Goal: Transaction & Acquisition: Book appointment/travel/reservation

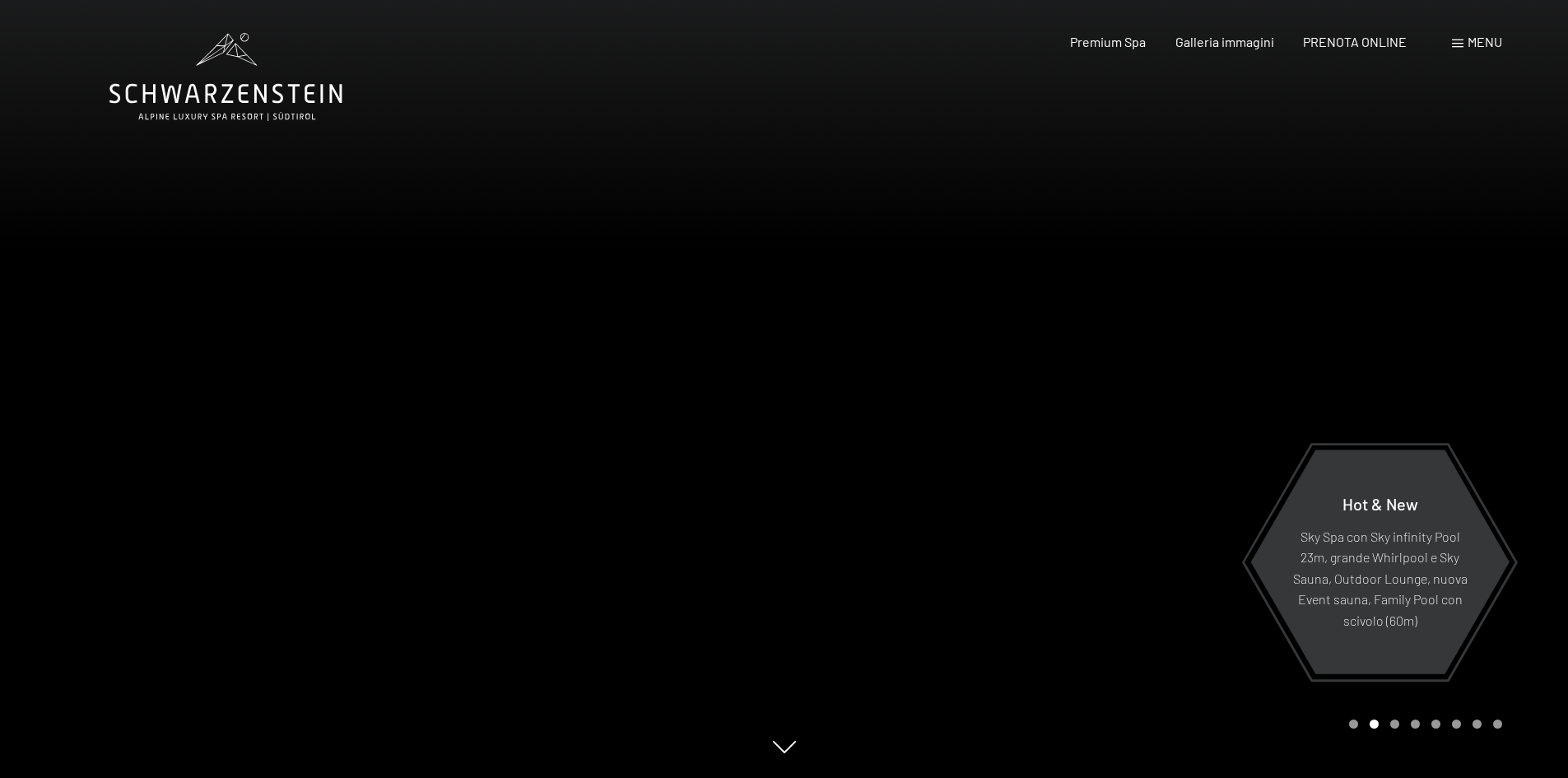
click at [1475, 46] on span "Menu" at bounding box center [1484, 42] width 35 height 16
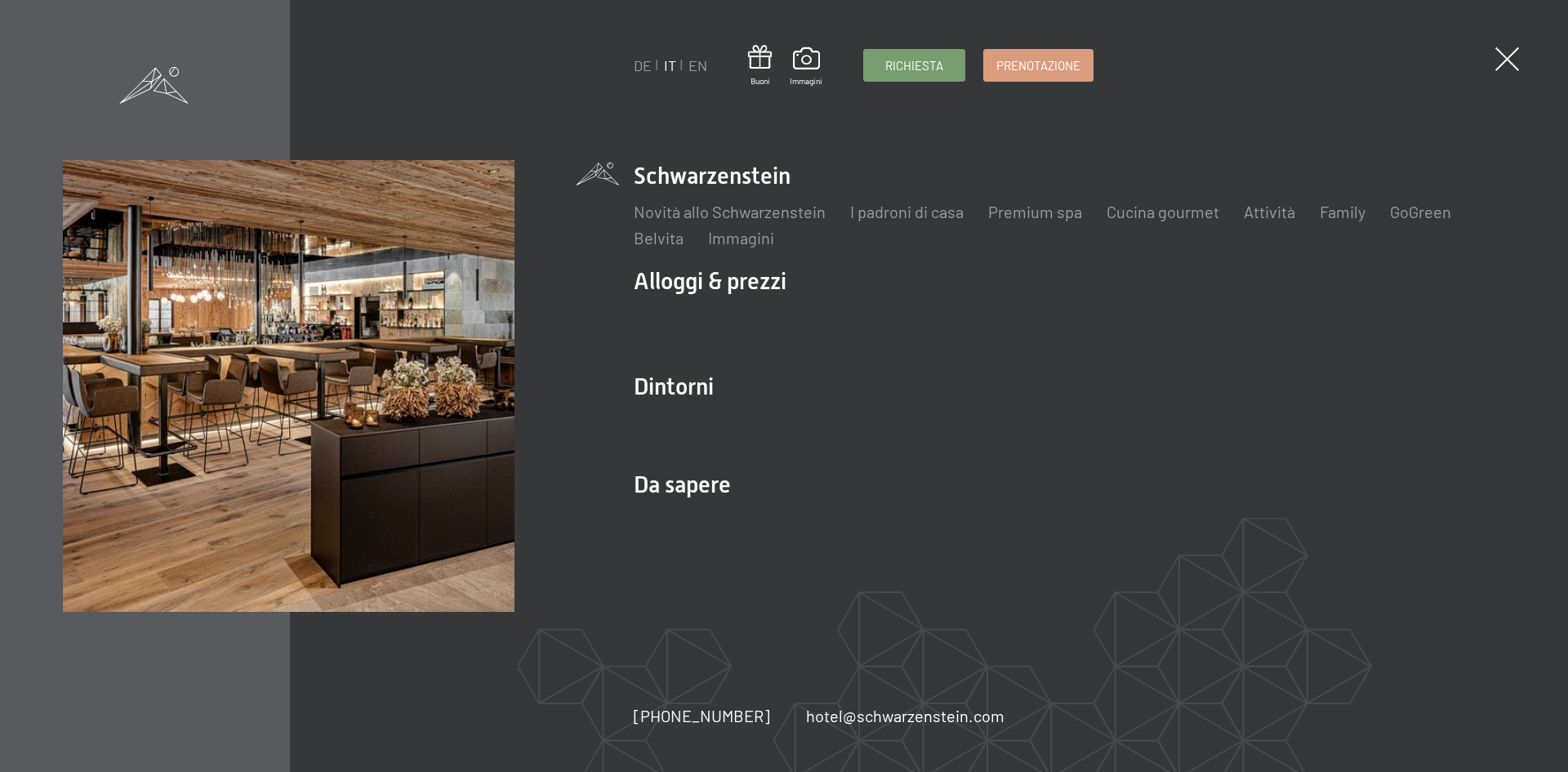
click at [1024, 82] on div "Richiesta Prenotazione" at bounding box center [978, 65] width 230 height 33
click at [985, 57] on link "Prenotazione" at bounding box center [1038, 63] width 109 height 31
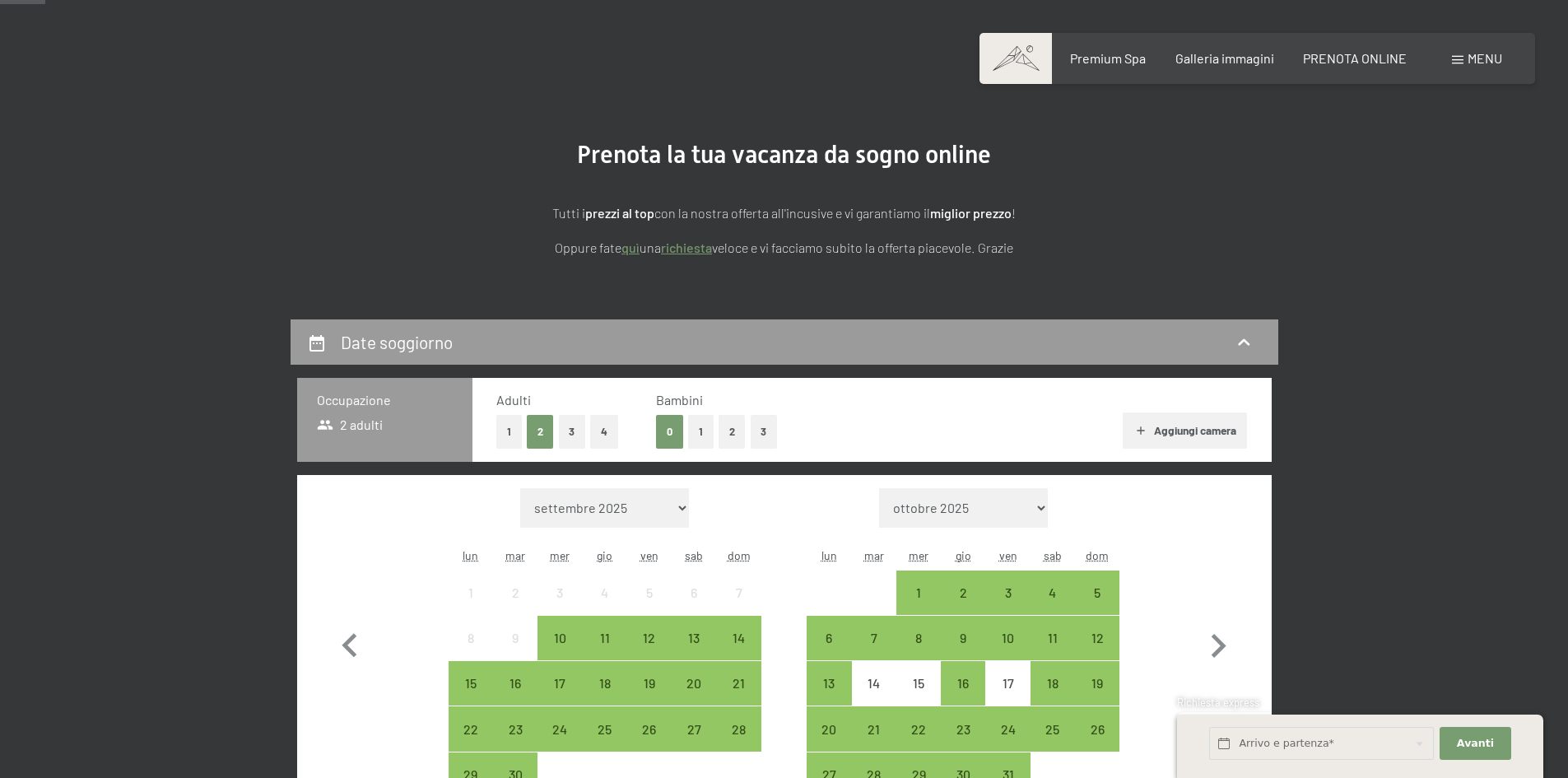
scroll to position [164, 0]
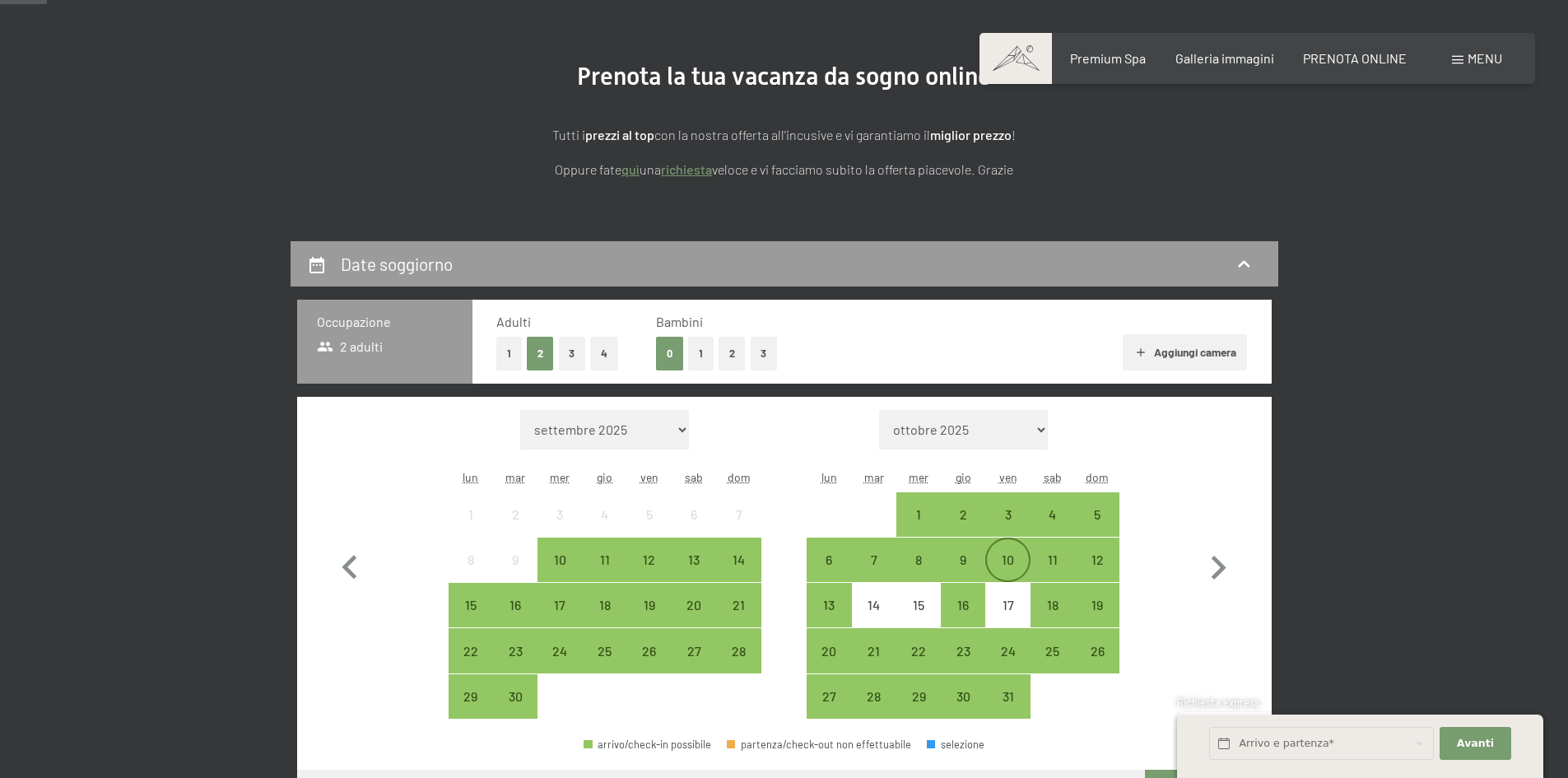
click at [1019, 555] on div "10" at bounding box center [1007, 574] width 42 height 42
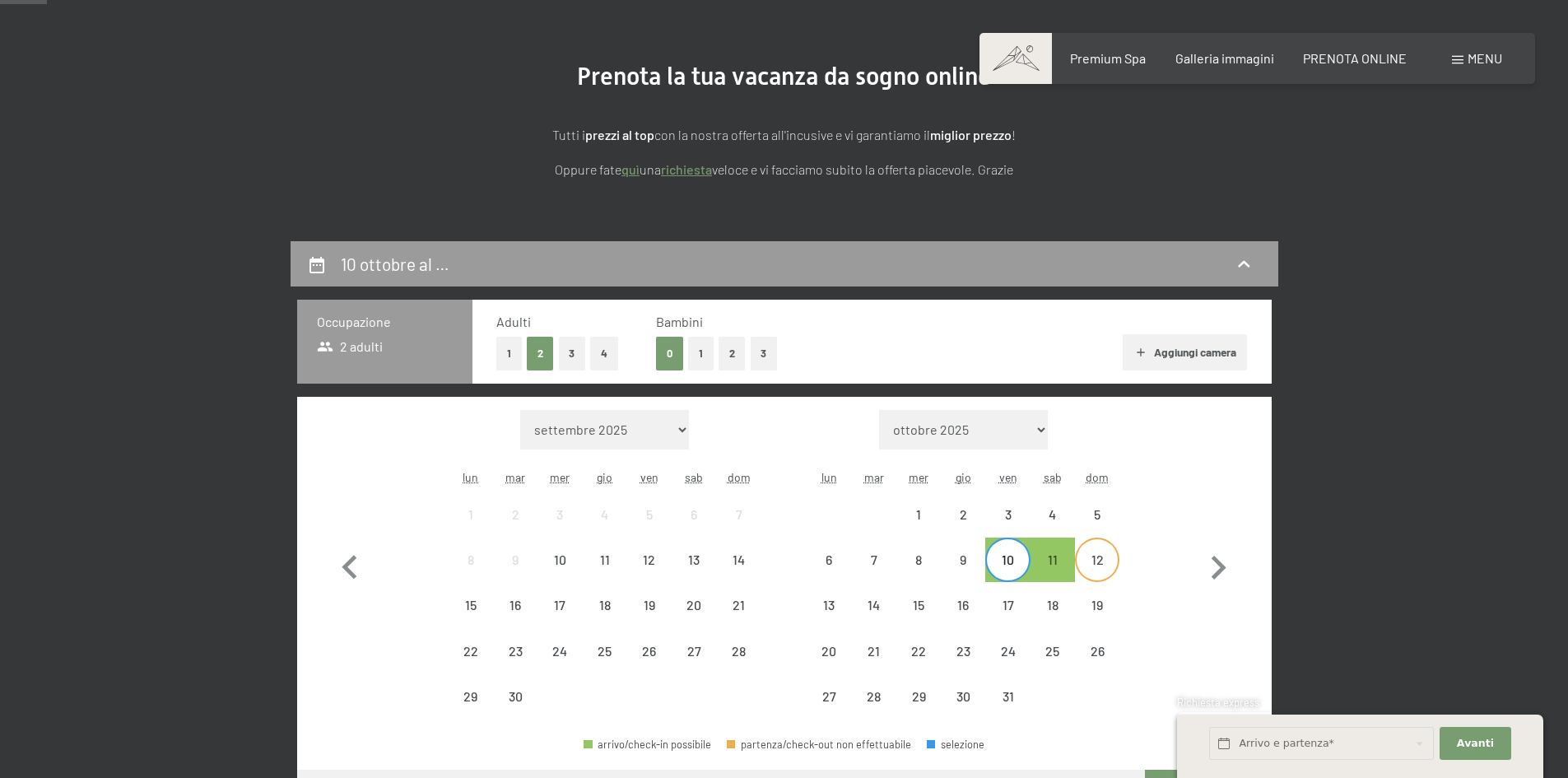
click at [1104, 556] on div "12" at bounding box center [1097, 574] width 42 height 42
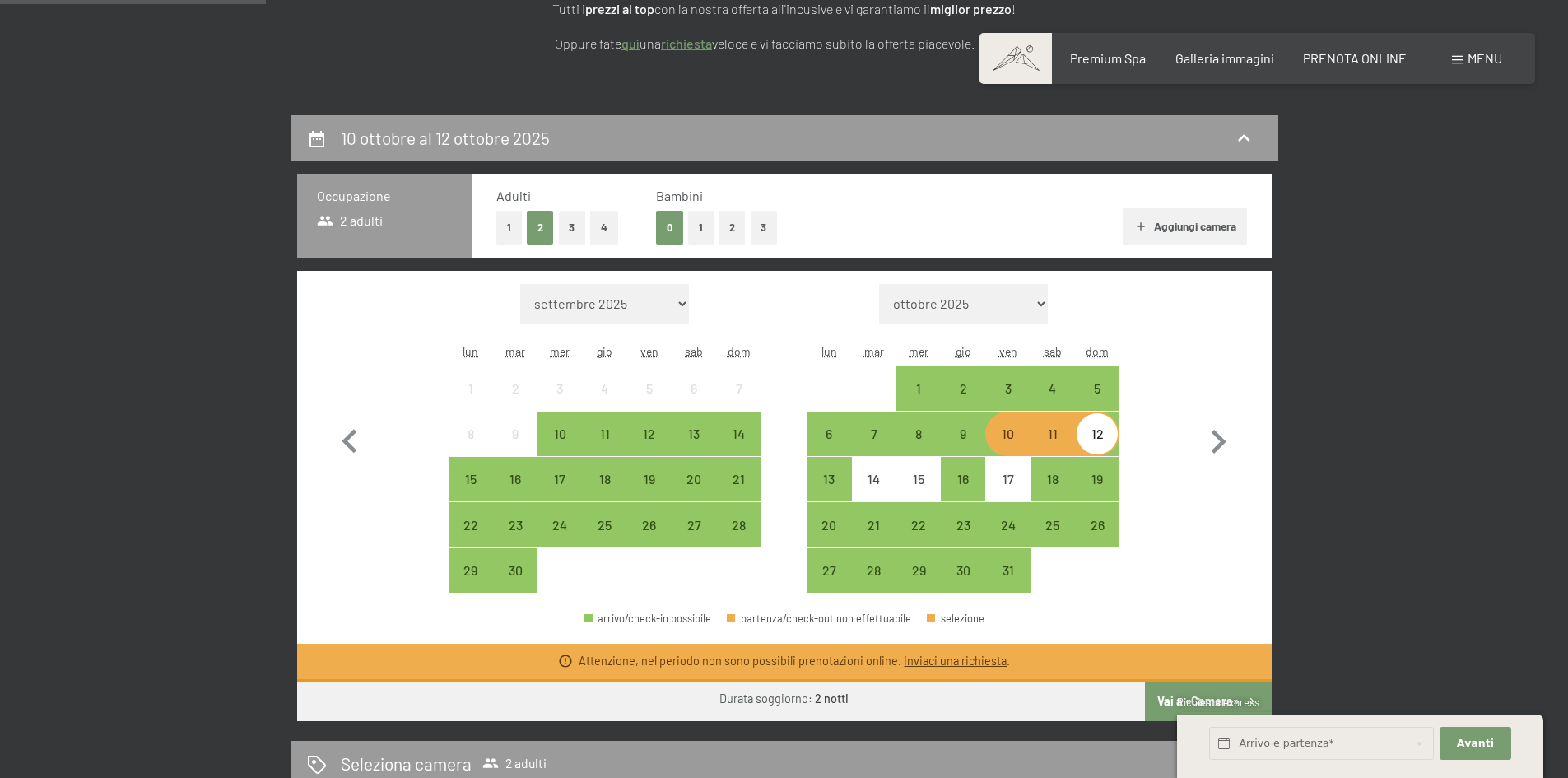
scroll to position [330, 0]
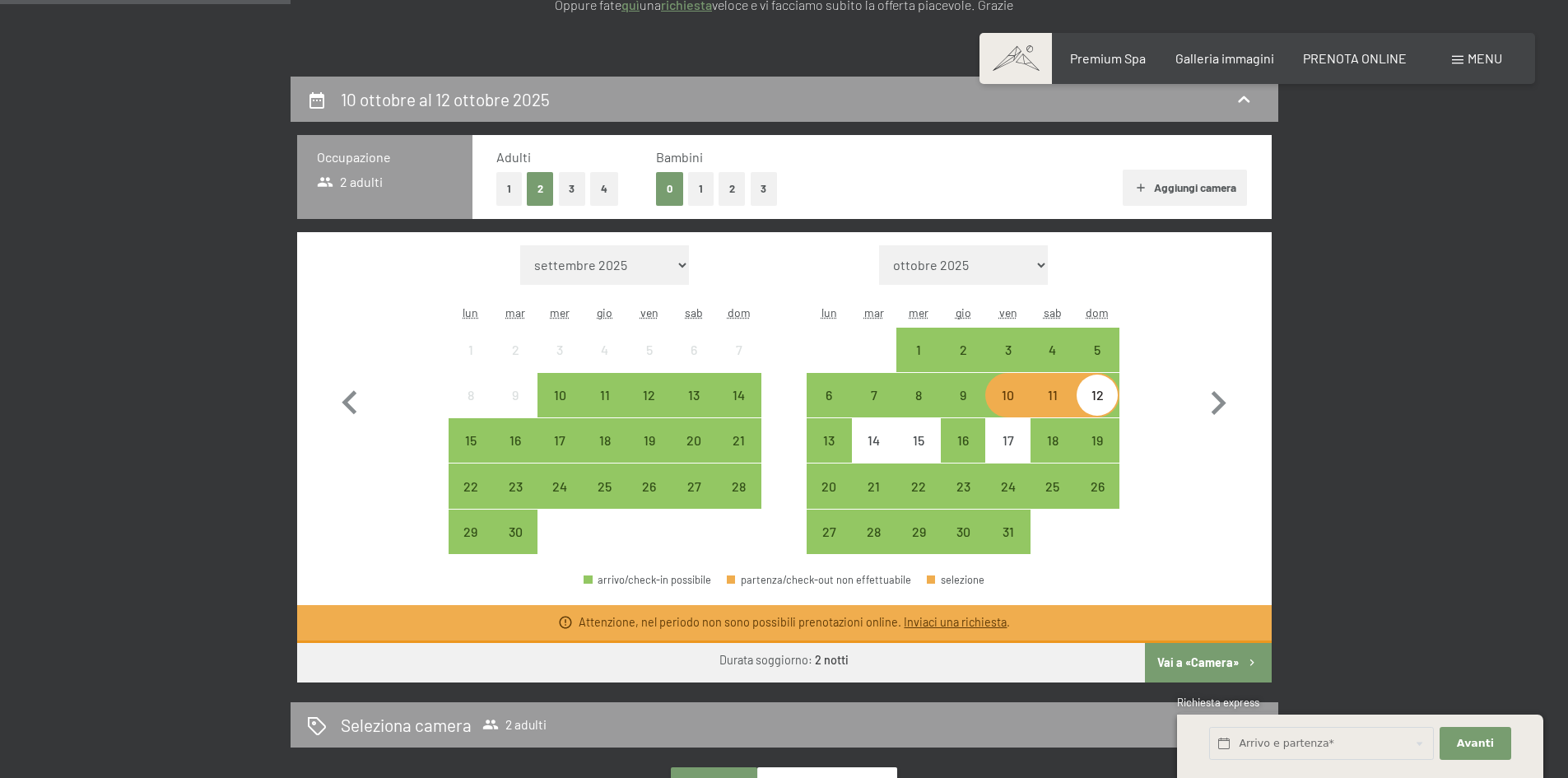
drag, startPoint x: 1180, startPoint y: 668, endPoint x: 1218, endPoint y: 483, distance: 188.9
click at [1180, 668] on button "Vai a «Camera»" at bounding box center [1206, 663] width 126 height 40
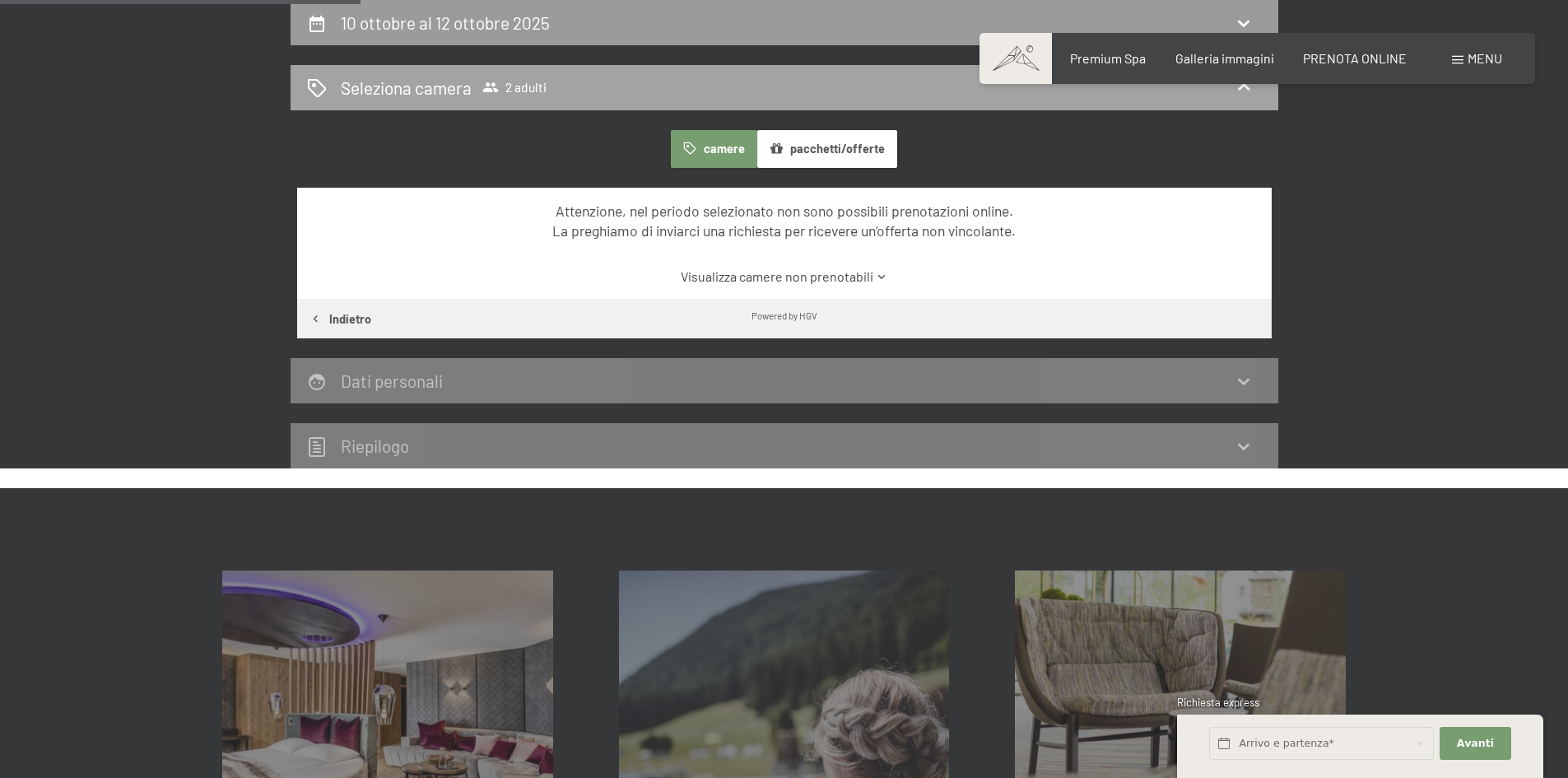
click at [1230, 95] on div "Seleziona camera 2 adulti" at bounding box center [784, 87] width 954 height 24
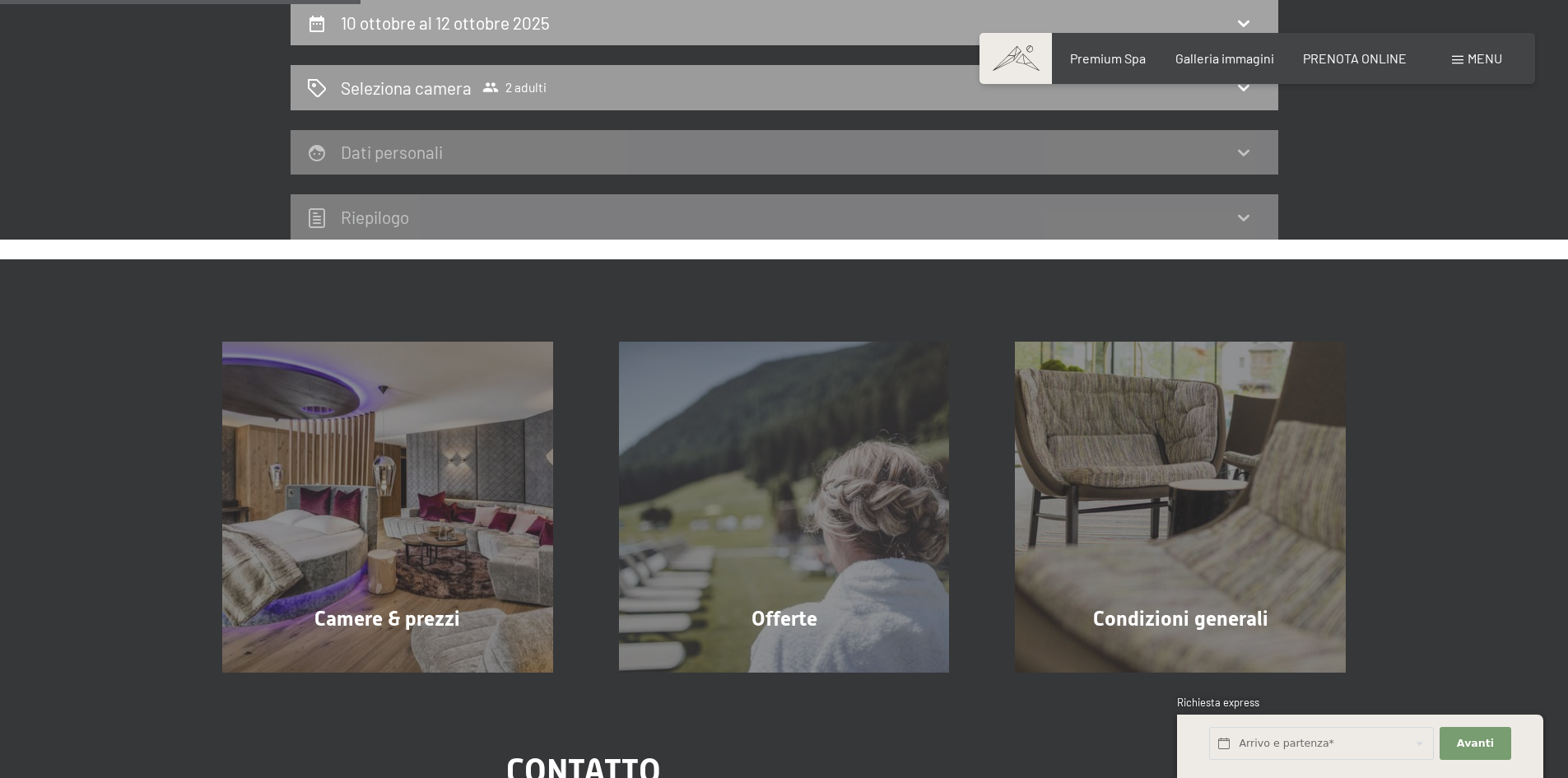
click at [921, 29] on div "10 ottobre al 12 ottobre 2025" at bounding box center [784, 22] width 954 height 24
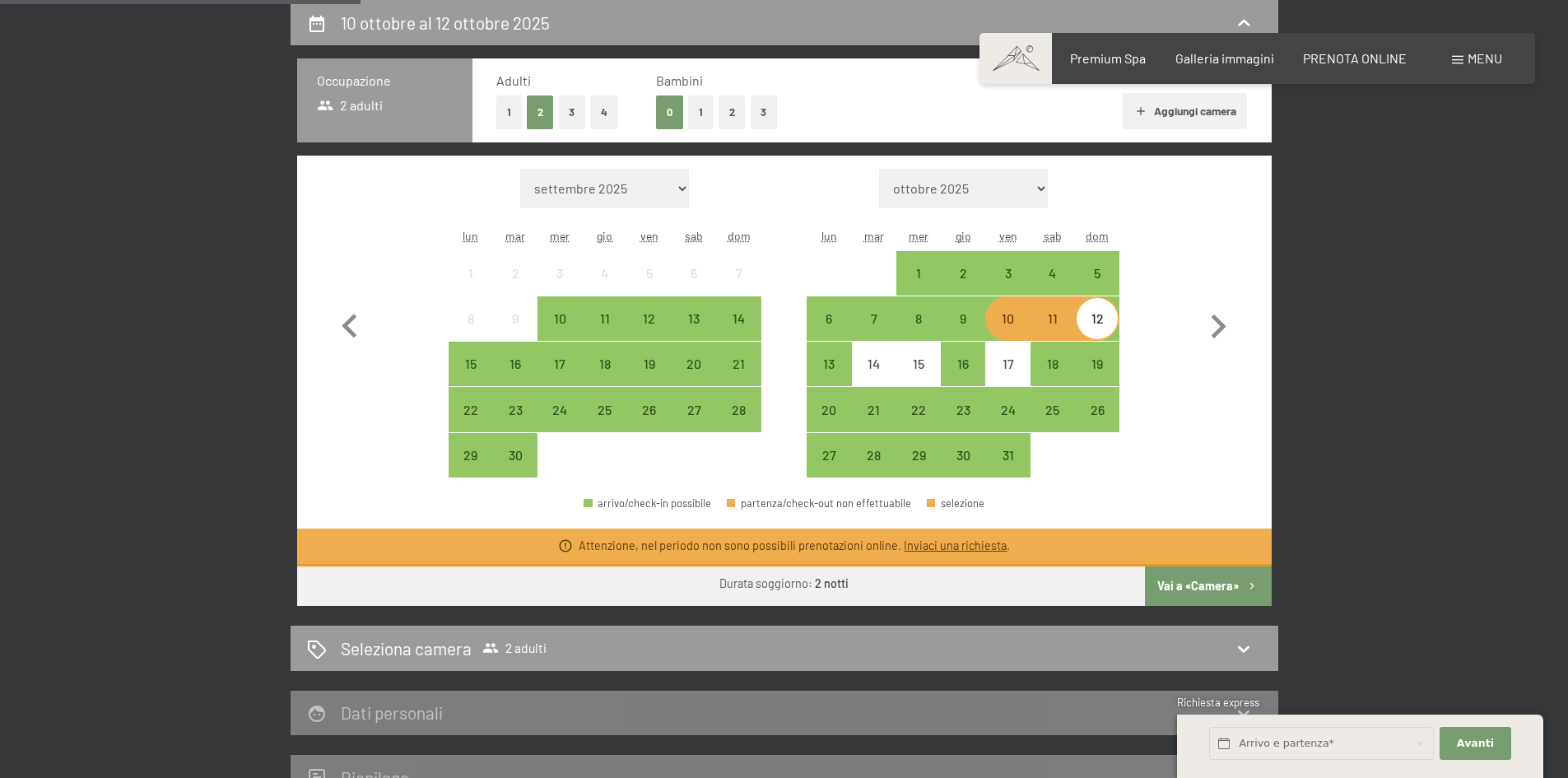
click at [1010, 319] on div "10" at bounding box center [1007, 332] width 42 height 42
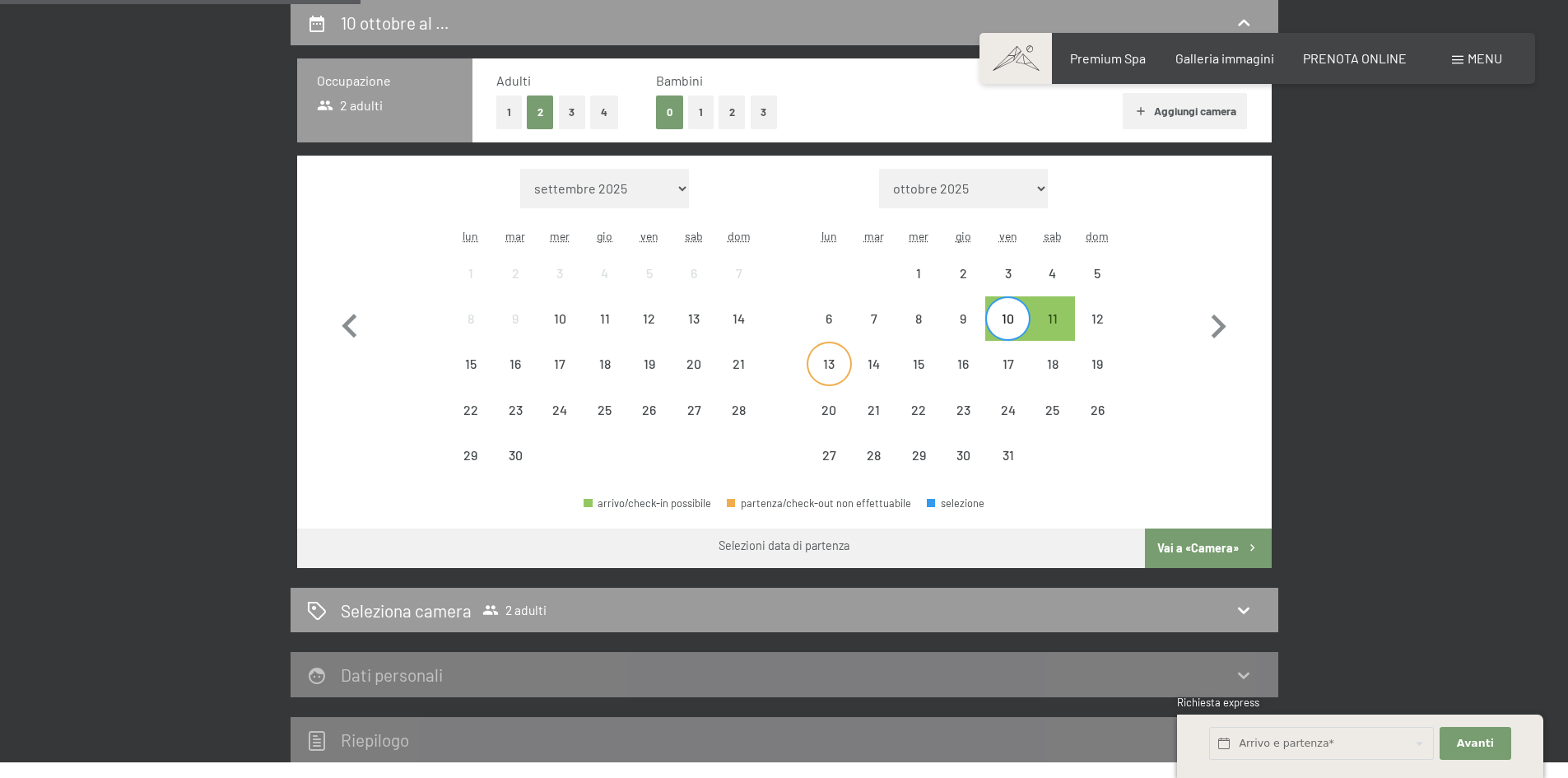
click at [839, 359] on div "13" at bounding box center [829, 378] width 42 height 42
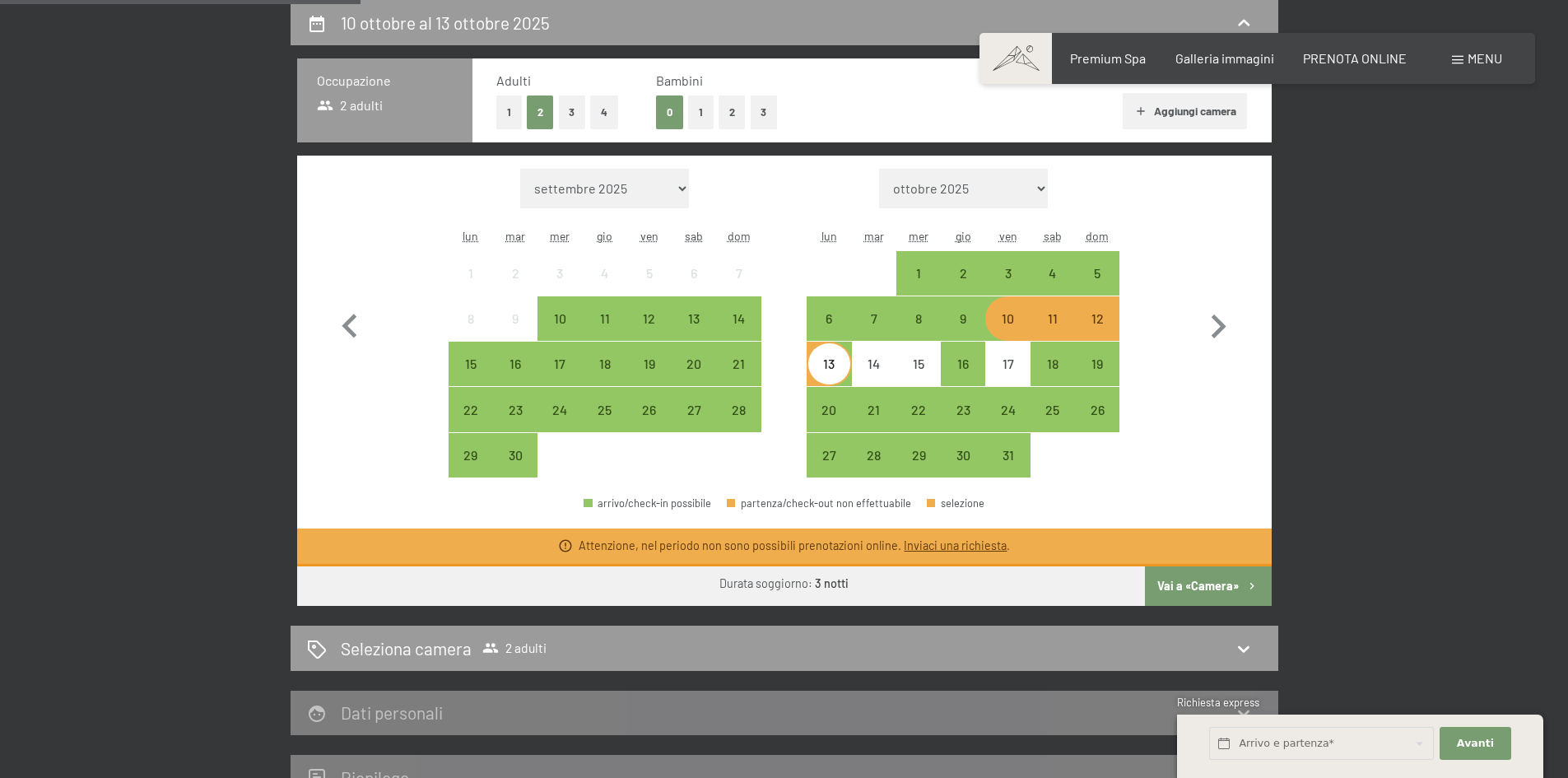
click at [1257, 590] on icon "button" at bounding box center [1252, 586] width 14 height 14
